Goal: Task Accomplishment & Management: Use online tool/utility

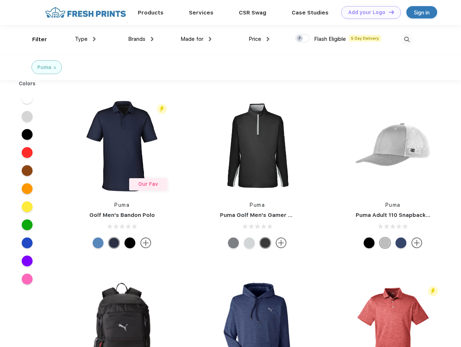
click at [368, 12] on link "Add your Logo Design Tool" at bounding box center [371, 12] width 60 height 13
click at [0, 0] on div "Design Tool" at bounding box center [0, 0] width 0 height 0
click at [388, 12] on link "Add your Logo Design Tool" at bounding box center [371, 12] width 60 height 13
click at [35, 39] on div "Filter" at bounding box center [39, 39] width 15 height 8
click at [85, 39] on span "Type" at bounding box center [81, 39] width 13 height 7
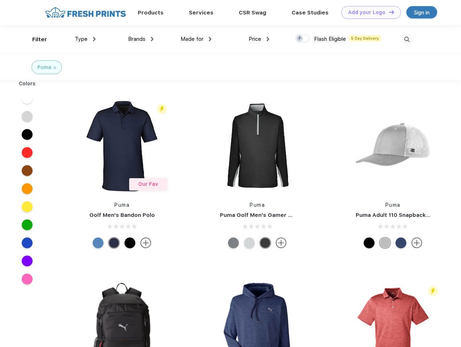
click at [141, 39] on span "Brands" at bounding box center [136, 39] width 17 height 7
click at [196, 39] on span "Made for" at bounding box center [191, 39] width 23 height 7
click at [259, 39] on span "Price" at bounding box center [254, 39] width 13 height 7
click at [302, 39] on div at bounding box center [302, 38] width 14 height 8
click at [300, 39] on input "checkbox" at bounding box center [297, 36] width 5 height 5
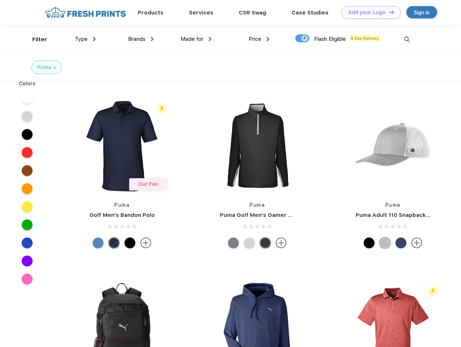
click at [406, 39] on img at bounding box center [407, 40] width 12 height 12
